Goal: Transaction & Acquisition: Subscribe to service/newsletter

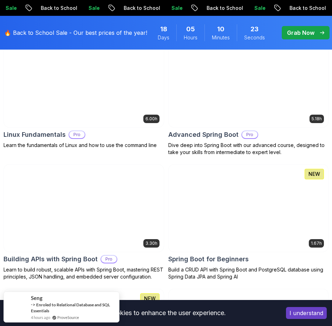
scroll to position [114, 0]
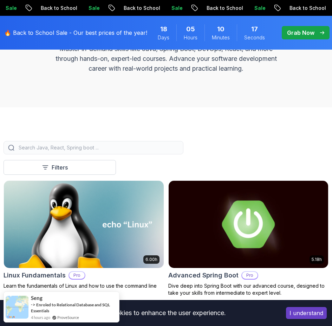
click at [64, 172] on button "Filters" at bounding box center [60, 167] width 112 height 15
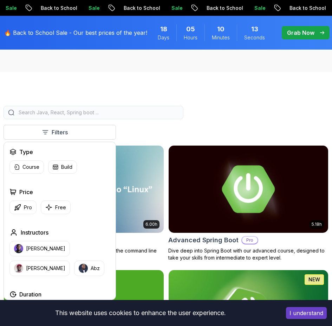
scroll to position [184, 0]
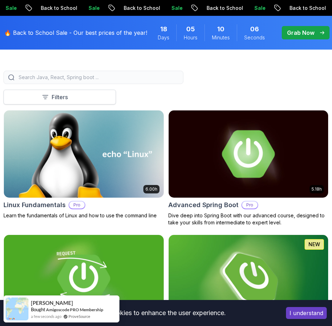
click at [61, 96] on p "Filters" at bounding box center [60, 97] width 16 height 8
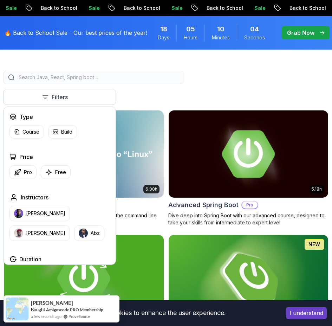
click at [192, 78] on div at bounding box center [166, 77] width 325 height 13
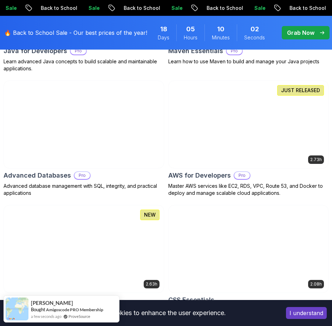
scroll to position [851, 0]
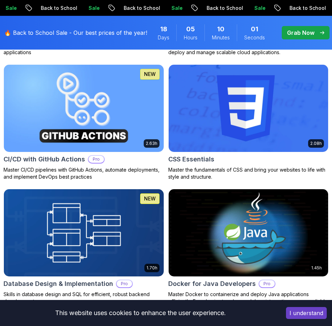
click at [313, 309] on button "I understand" at bounding box center [306, 313] width 41 height 12
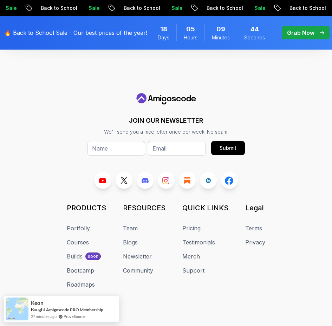
scroll to position [3275, 0]
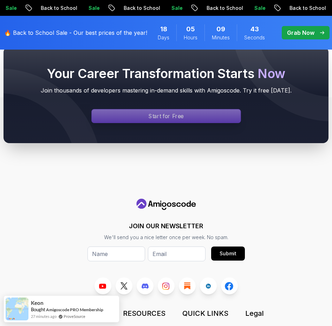
click at [177, 119] on p "Start for Free" at bounding box center [166, 116] width 35 height 8
